Goal: Task Accomplishment & Management: Manage account settings

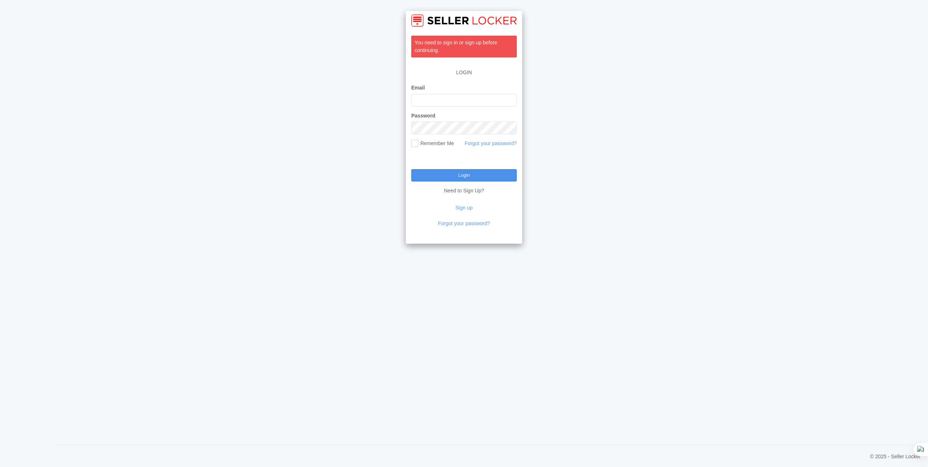
type input "acs@kewnet.com"
click at [458, 175] on input "Login" at bounding box center [463, 175] width 105 height 12
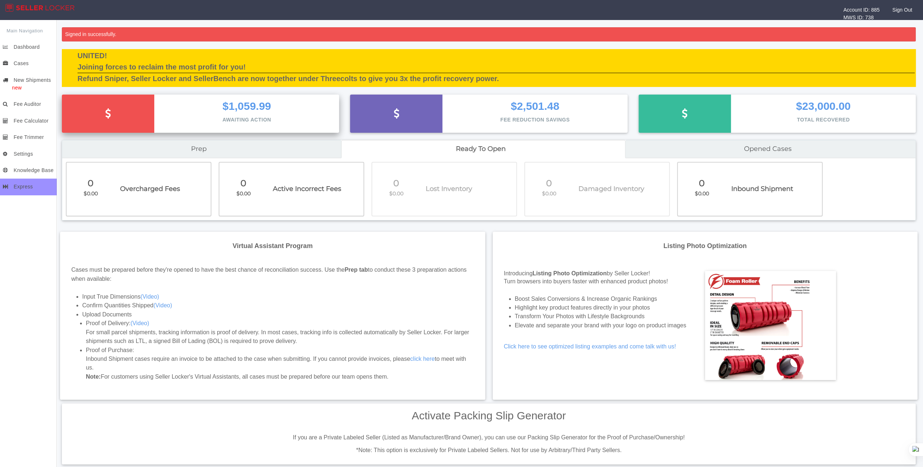
click at [312, 109] on p "$1,059.99" at bounding box center [246, 106] width 163 height 12
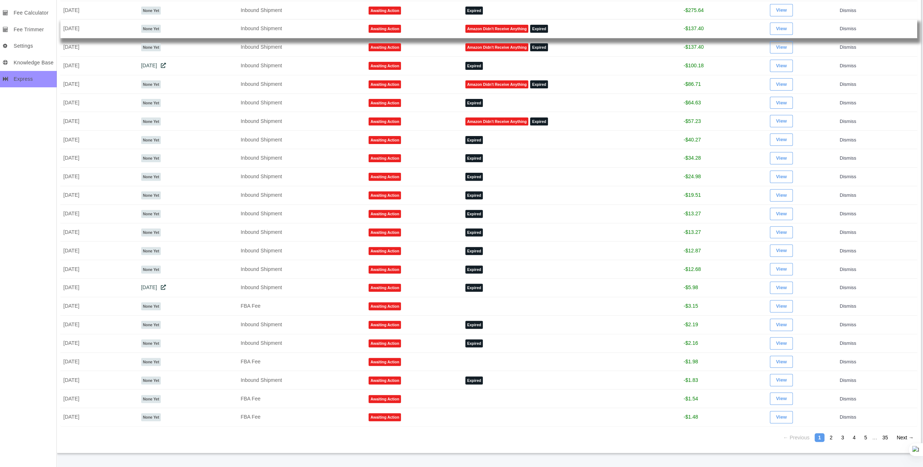
scroll to position [189, 0]
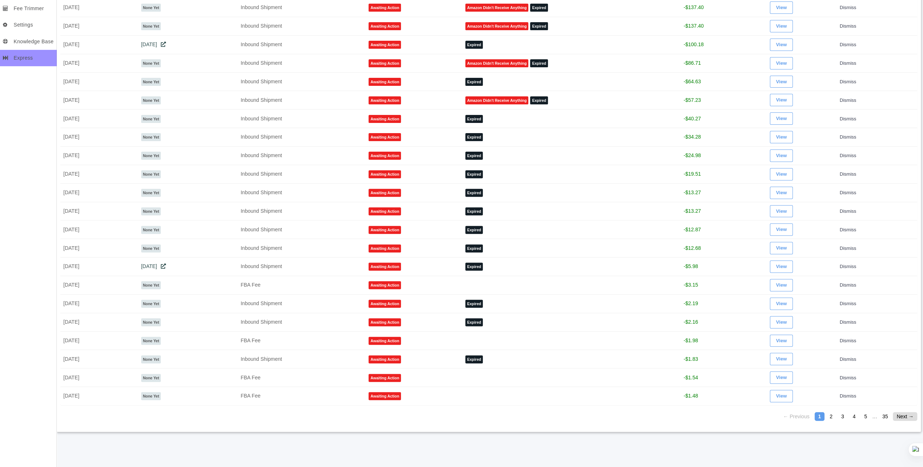
click at [897, 412] on link "Next →" at bounding box center [905, 416] width 24 height 9
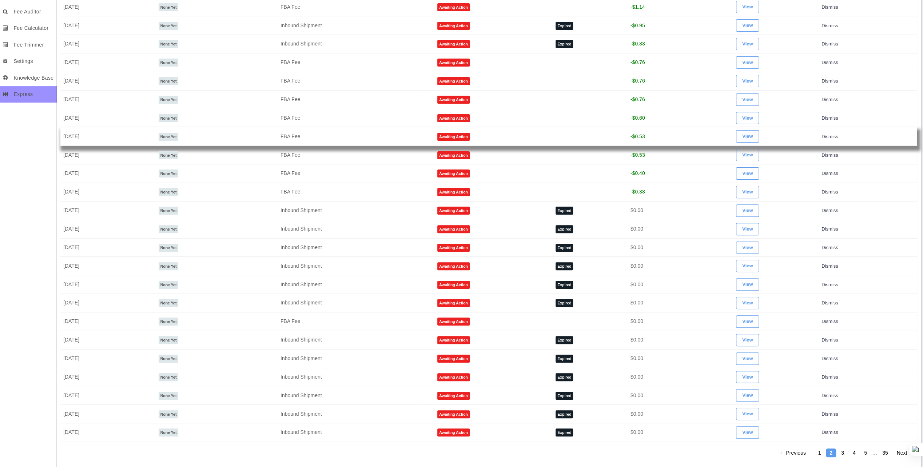
scroll to position [189, 0]
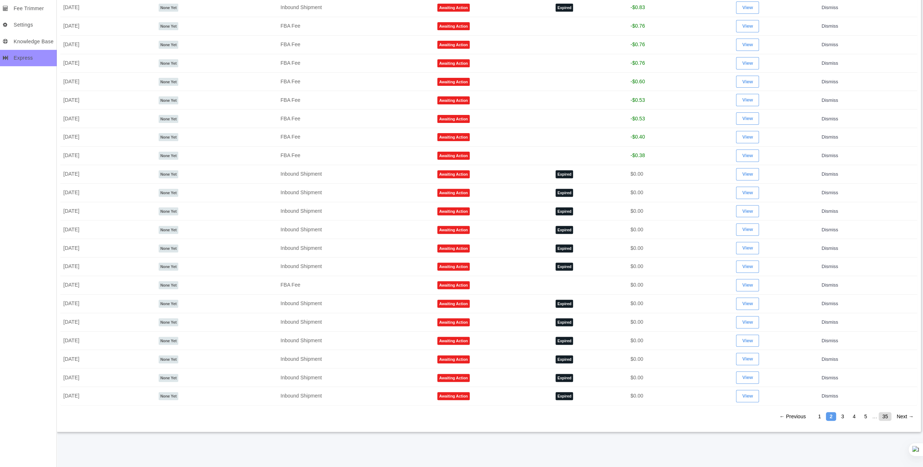
click at [887, 412] on link "35" at bounding box center [884, 416] width 13 height 9
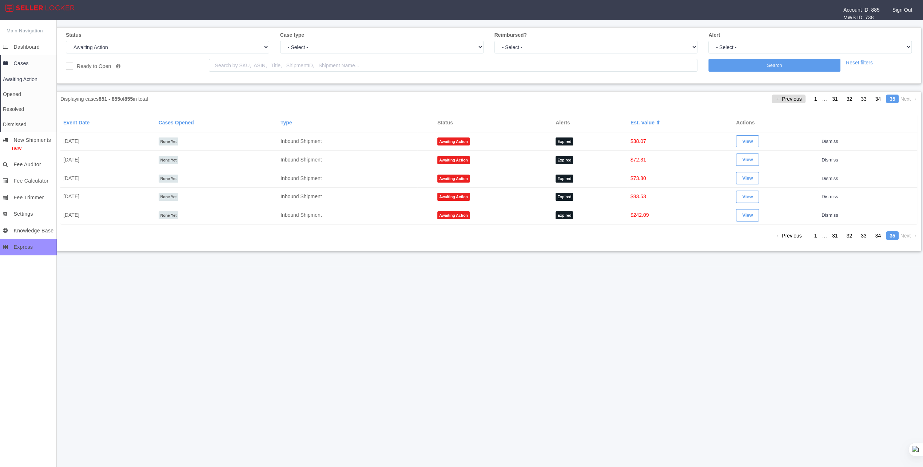
click at [785, 96] on link "← Previous" at bounding box center [787, 99] width 33 height 9
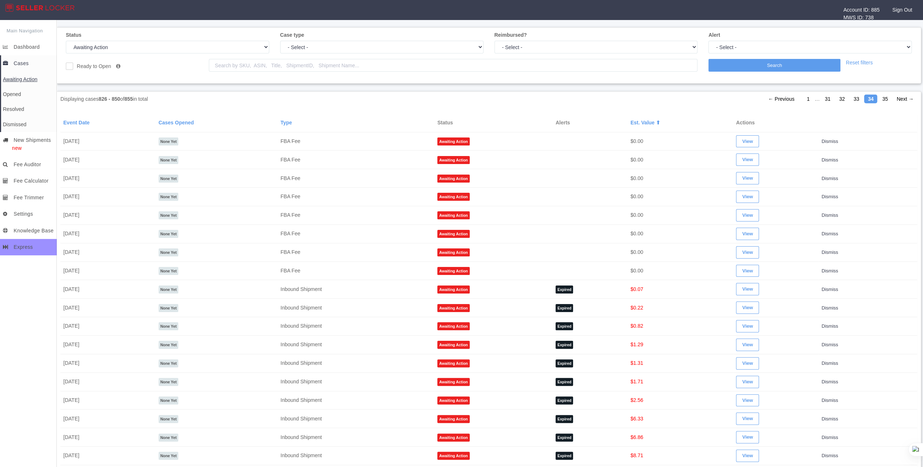
click at [25, 79] on span "Awaiting Action" at bounding box center [20, 79] width 35 height 6
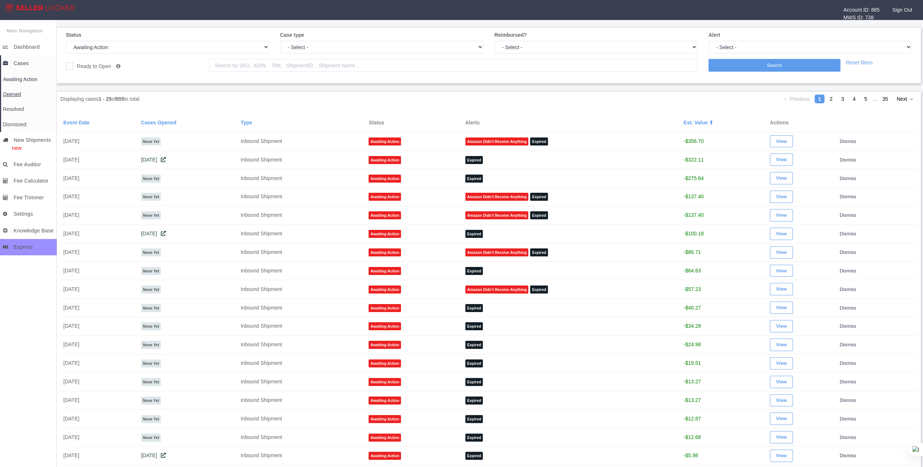
click at [19, 92] on span "Opened" at bounding box center [12, 94] width 18 height 6
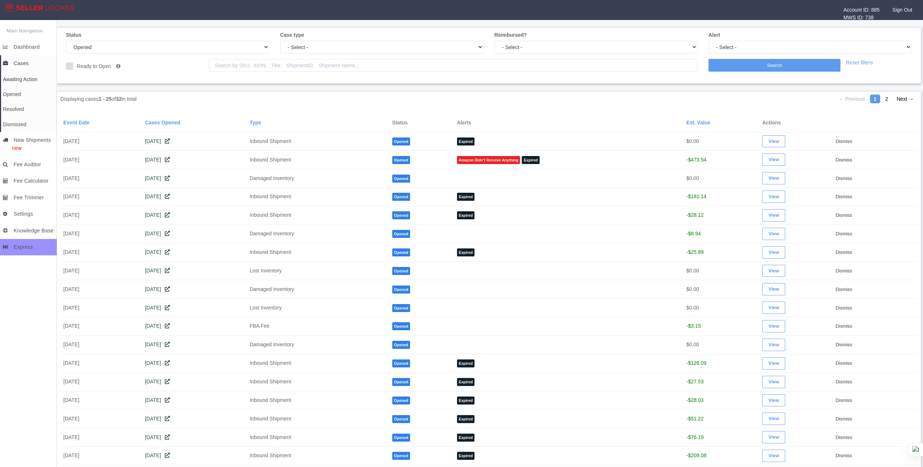
click at [33, 6] on img at bounding box center [39, 8] width 69 height 8
